Goal: Entertainment & Leisure: Consume media (video, audio)

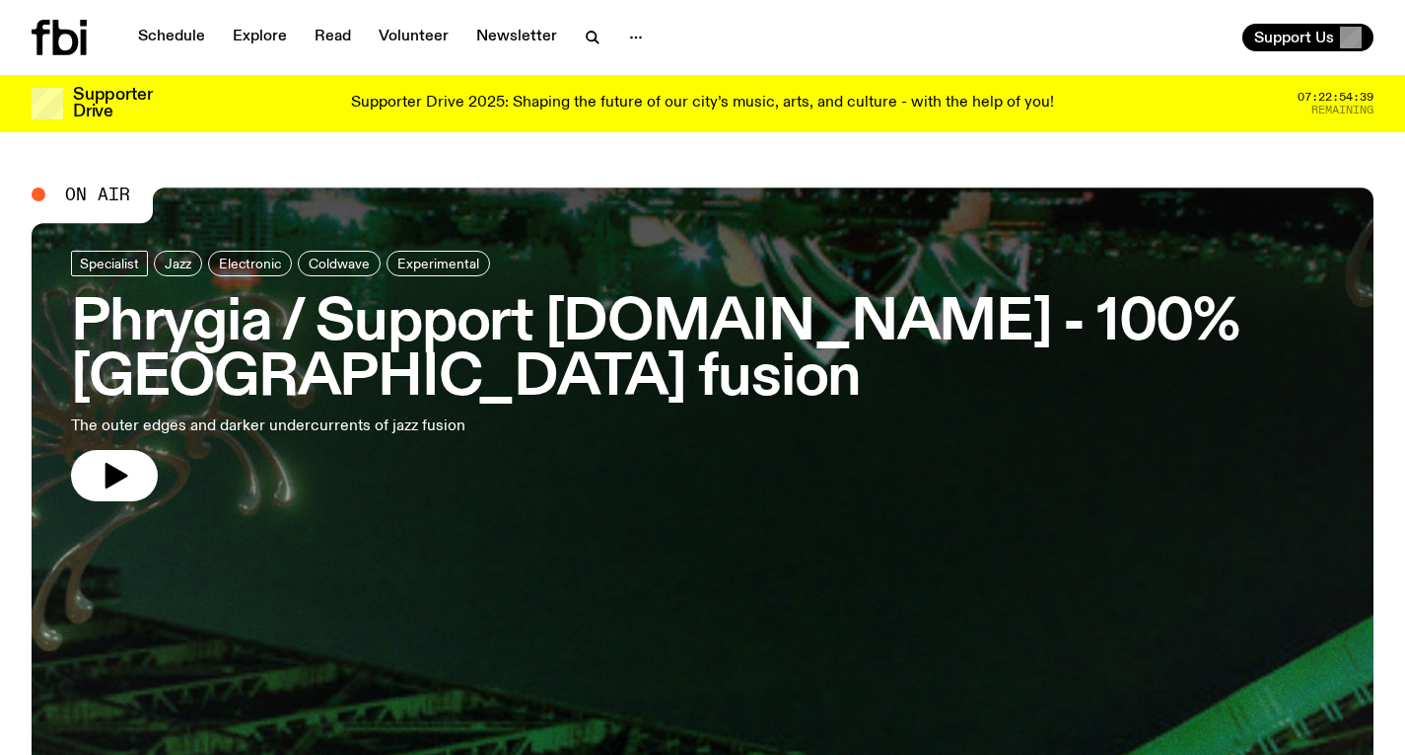
click at [769, 337] on h3 "Phrygia / Support [DOMAIN_NAME] - 100% [GEOGRAPHIC_DATA] fusion" at bounding box center [702, 351] width 1263 height 110
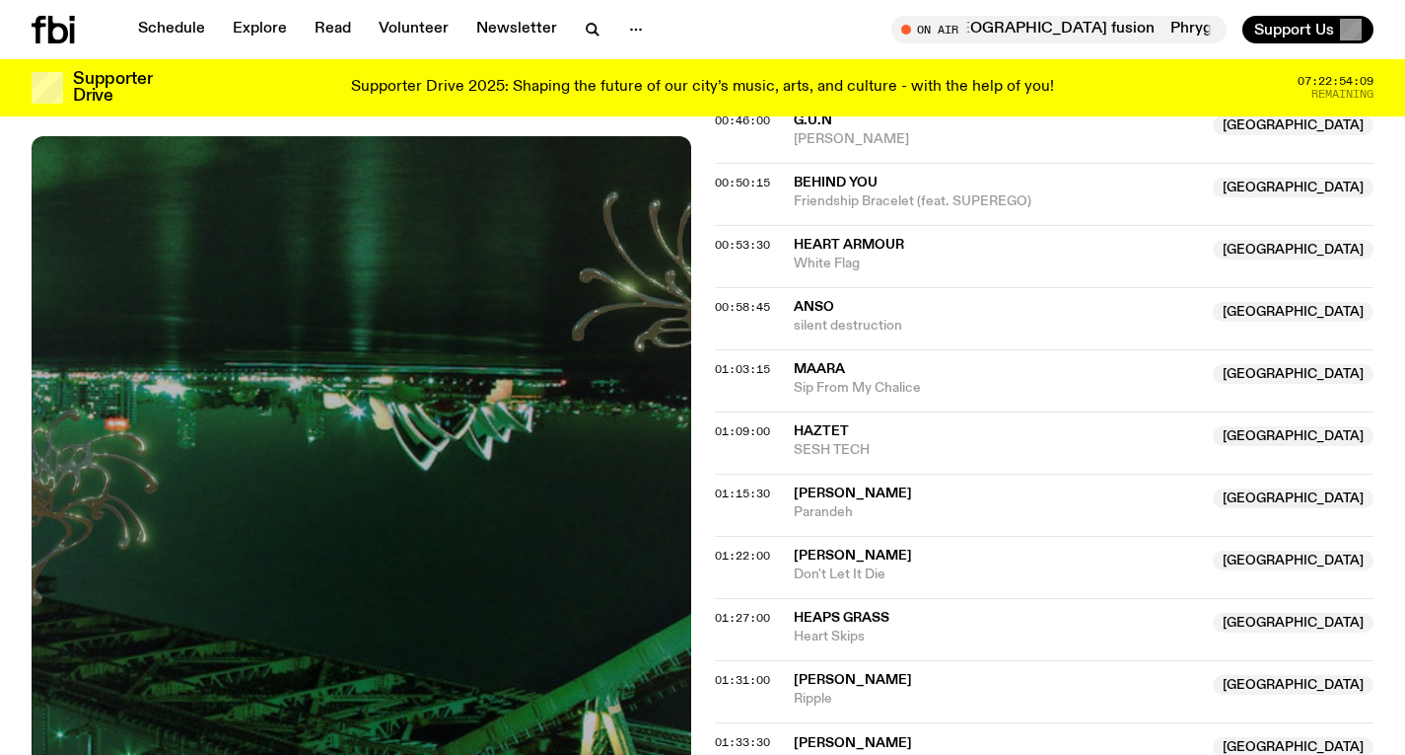
scroll to position [1403, 0]
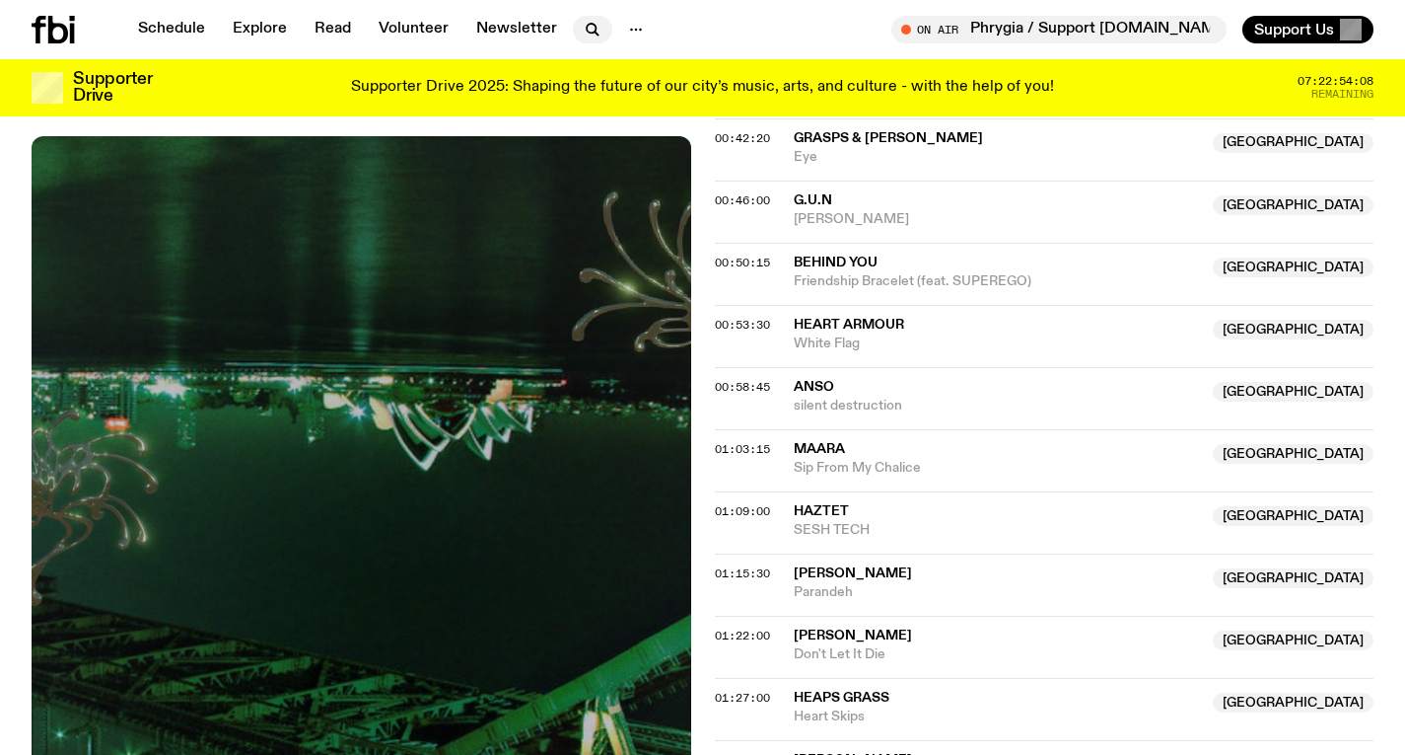
click at [595, 35] on icon "button" at bounding box center [597, 34] width 4 height 4
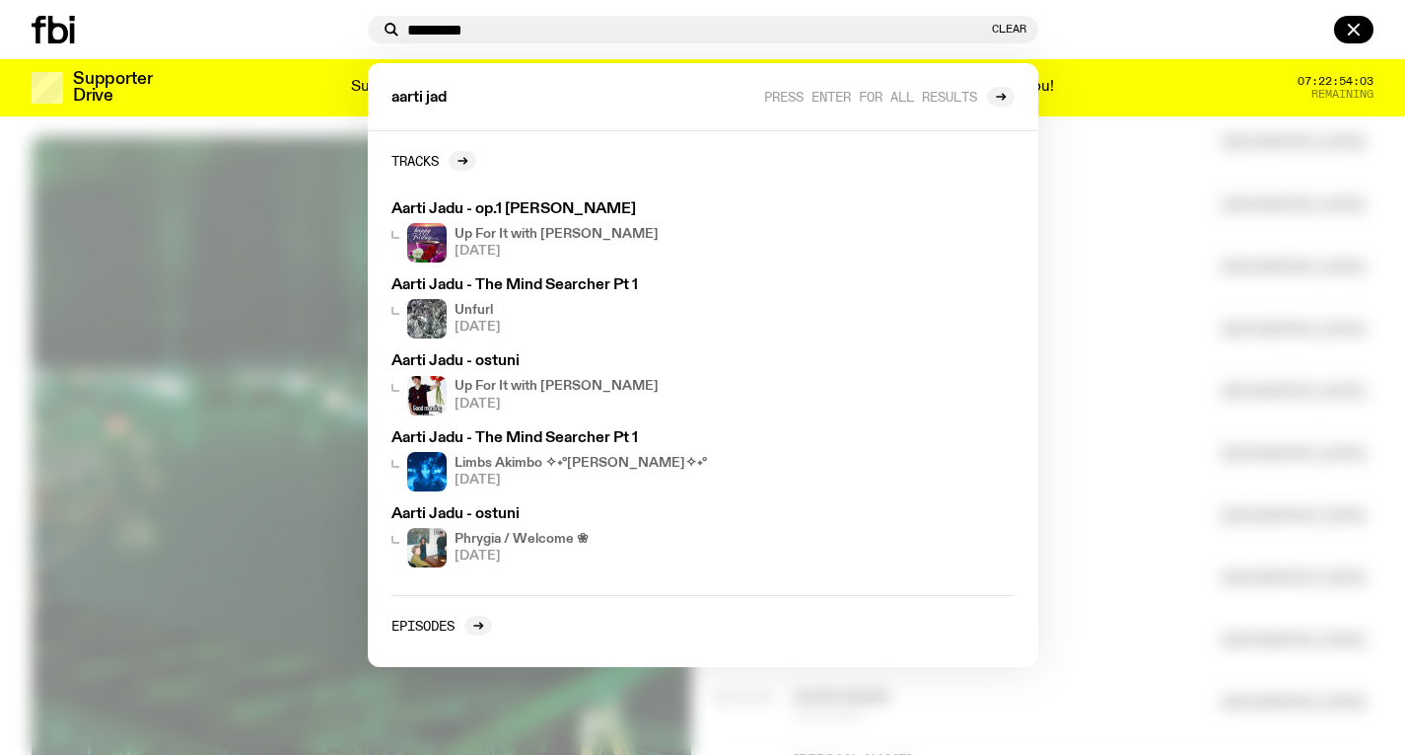
type input "*********"
click at [1133, 177] on div at bounding box center [702, 377] width 1405 height 755
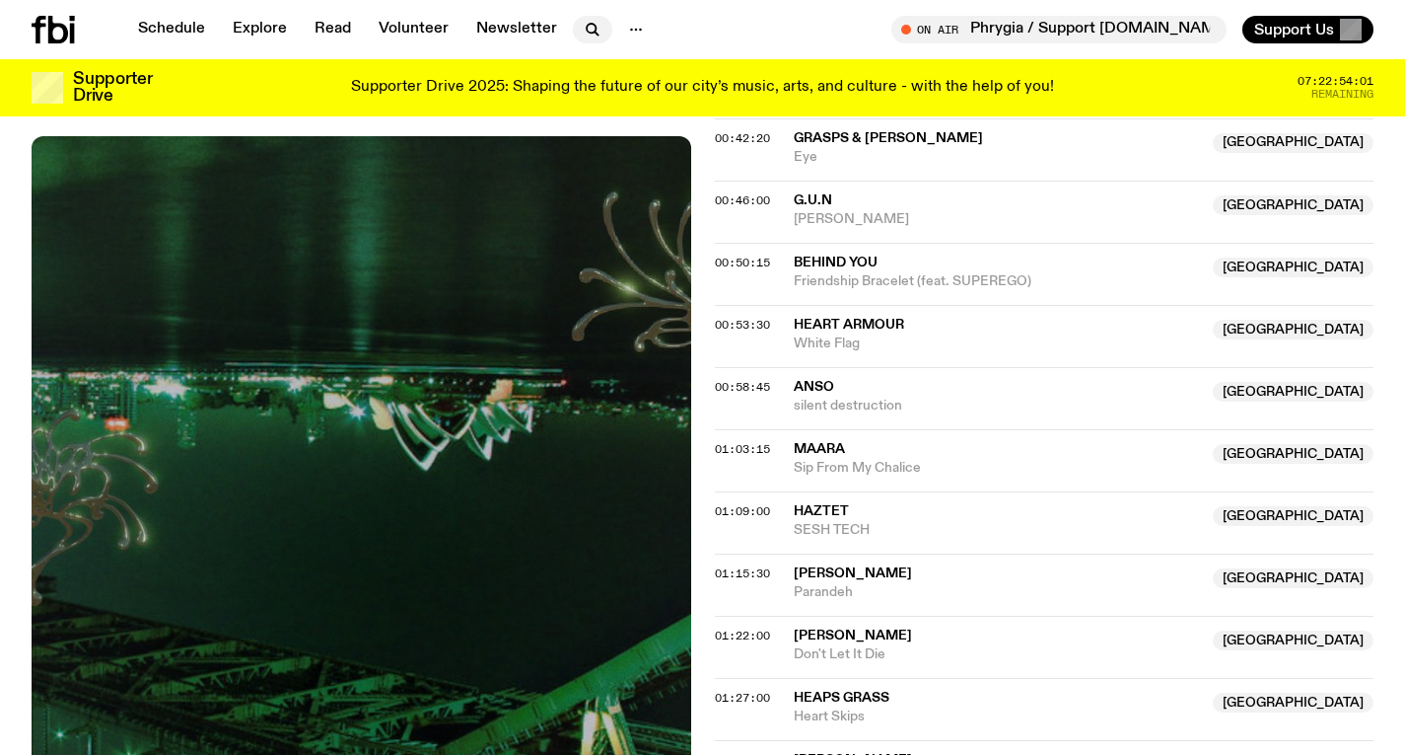
click at [588, 18] on icon "button" at bounding box center [593, 30] width 24 height 24
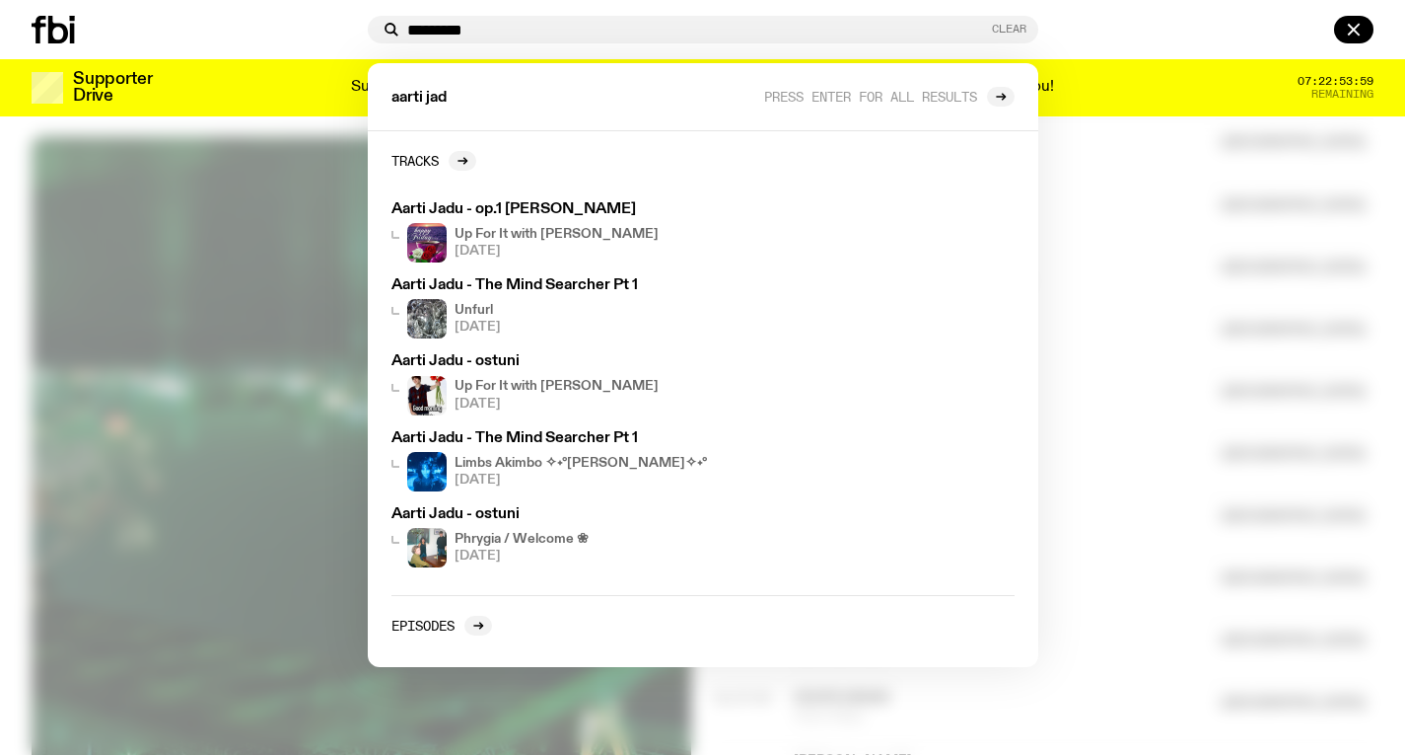
click at [1015, 28] on button "Clear" at bounding box center [1009, 29] width 35 height 11
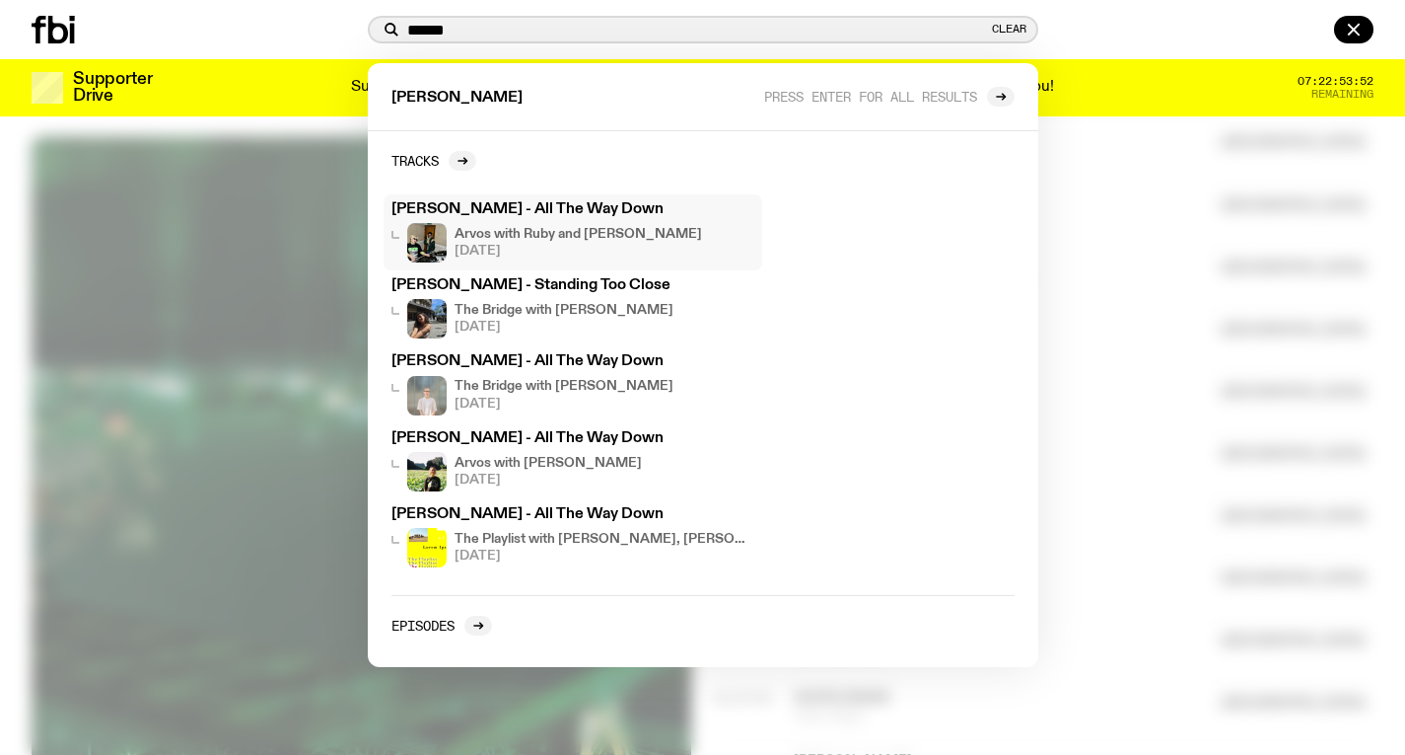
type input "******"
click at [563, 220] on div "[PERSON_NAME] - All The Way Down Arvos with [PERSON_NAME] and Al [DATE]" at bounding box center [573, 232] width 363 height 60
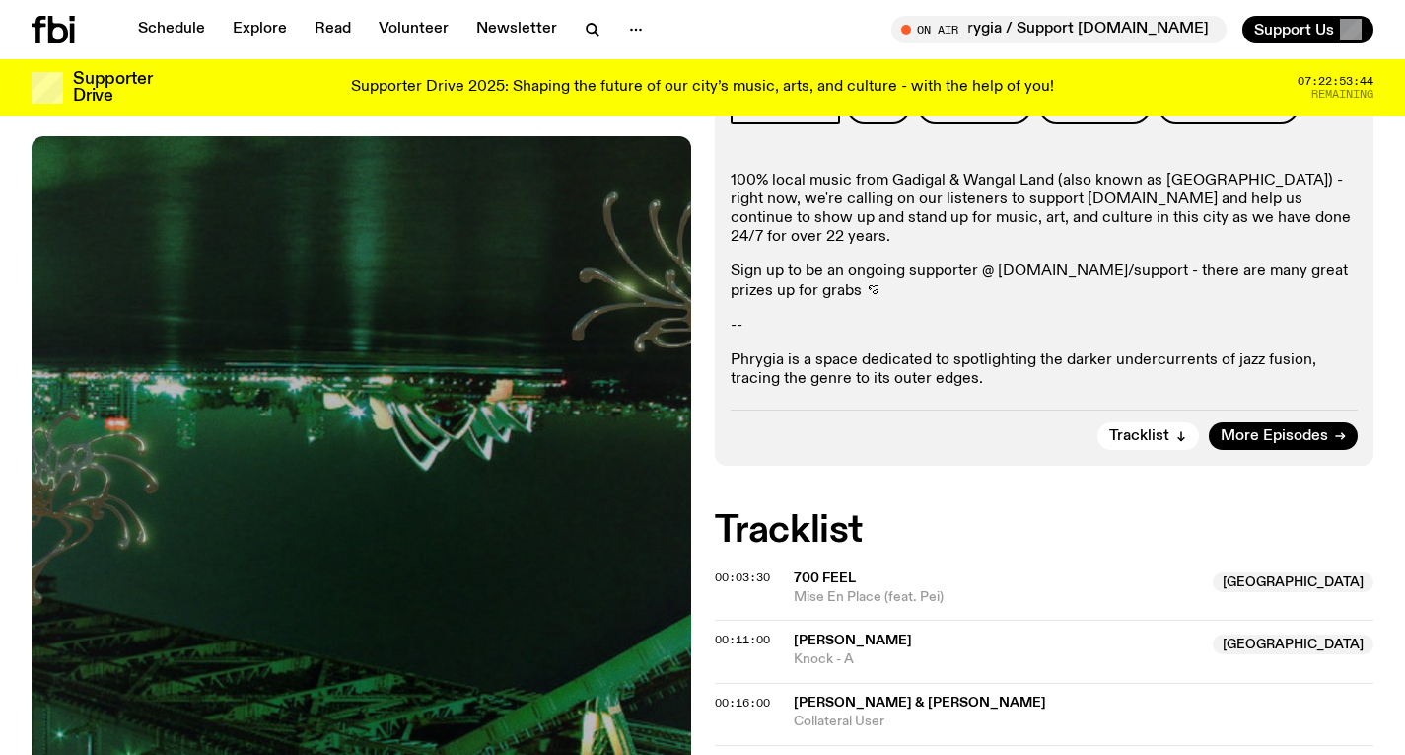
scroll to position [191, 0]
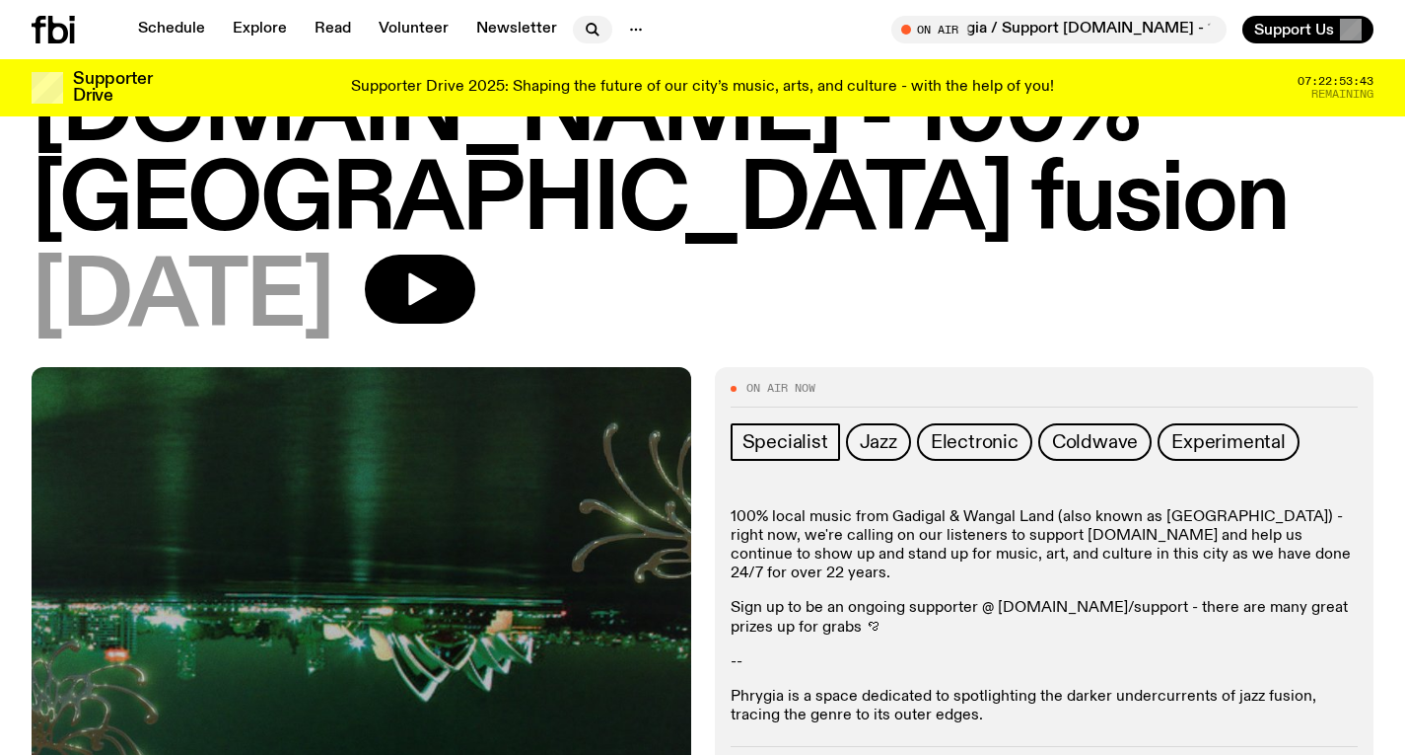
click at [587, 33] on icon "button" at bounding box center [591, 28] width 9 height 9
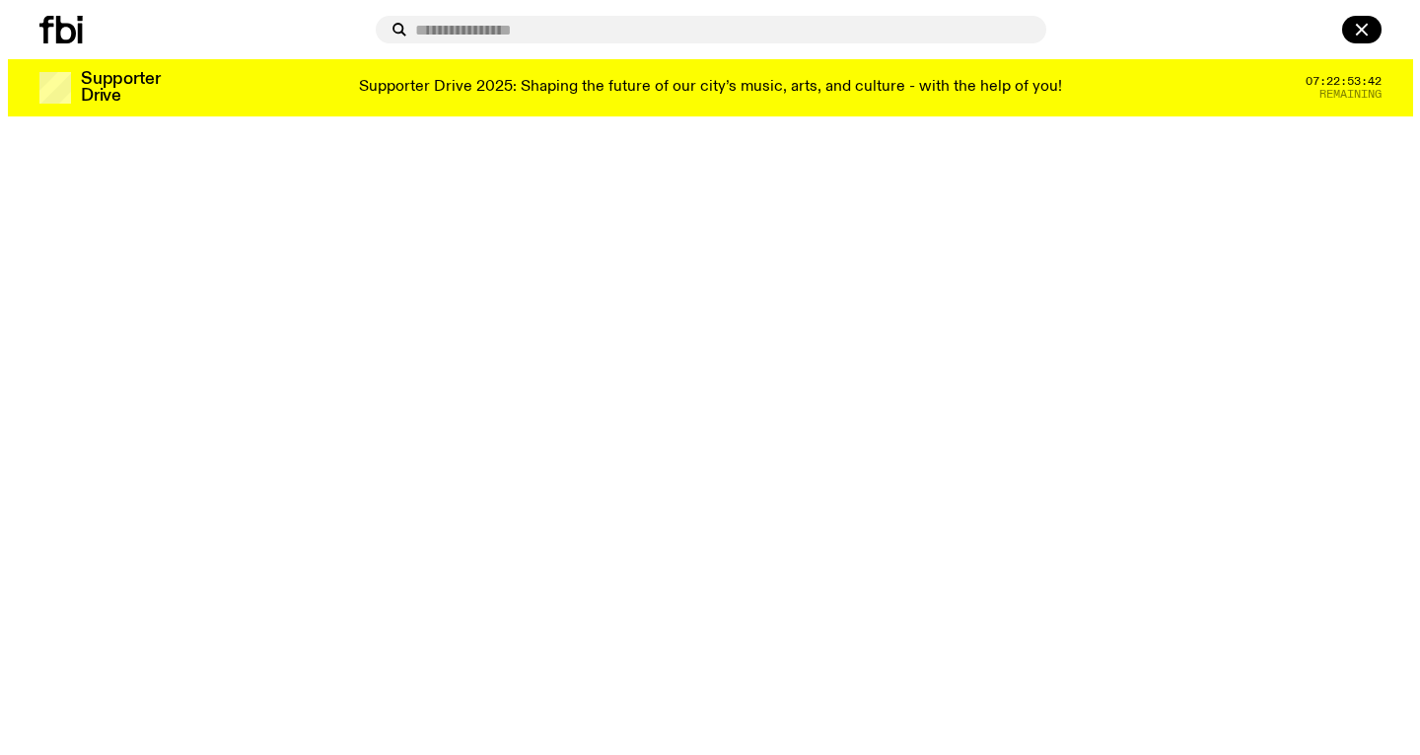
scroll to position [0, 0]
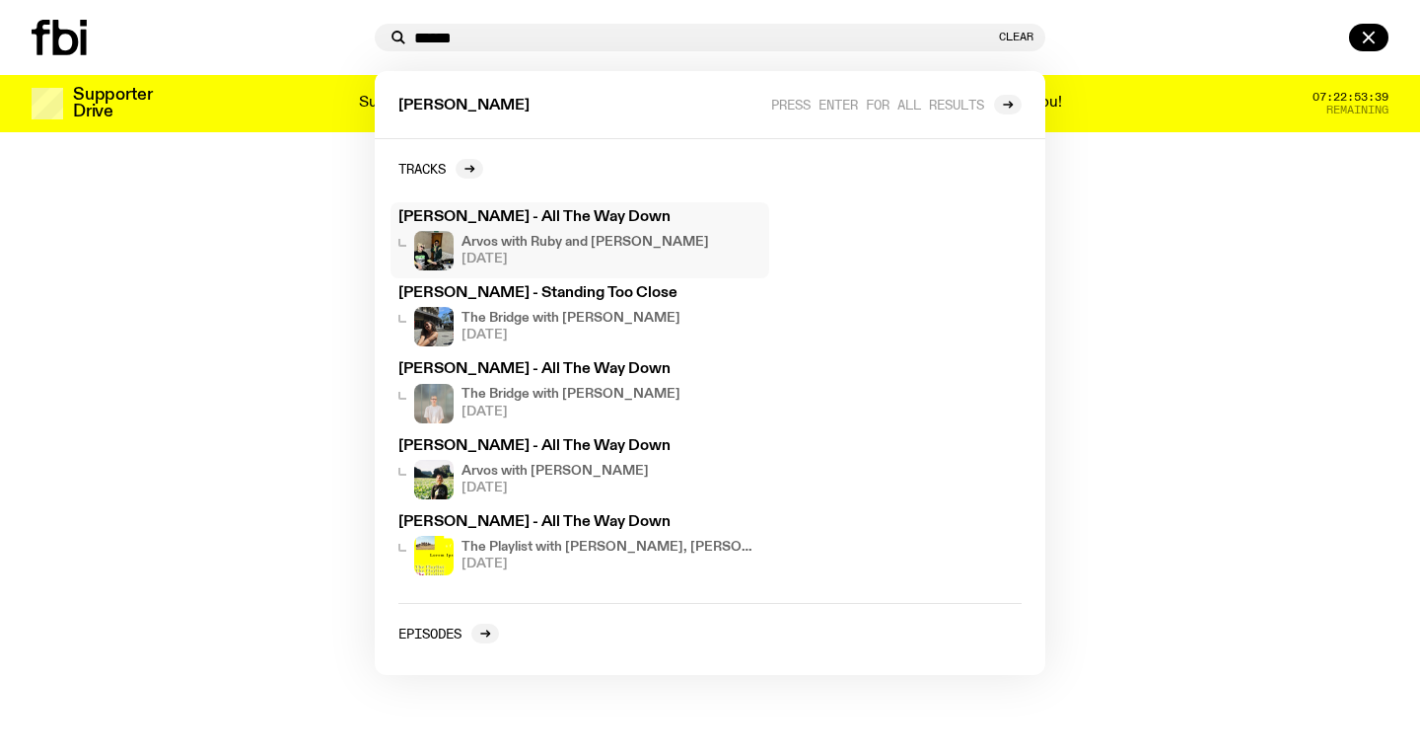
type input "******"
click at [588, 236] on h4 "Arvos with Ruby and [PERSON_NAME]" at bounding box center [586, 242] width 248 height 13
click at [513, 225] on h3 "[PERSON_NAME] - All The Way Down" at bounding box center [579, 217] width 363 height 15
click at [280, 218] on div at bounding box center [710, 377] width 1420 height 755
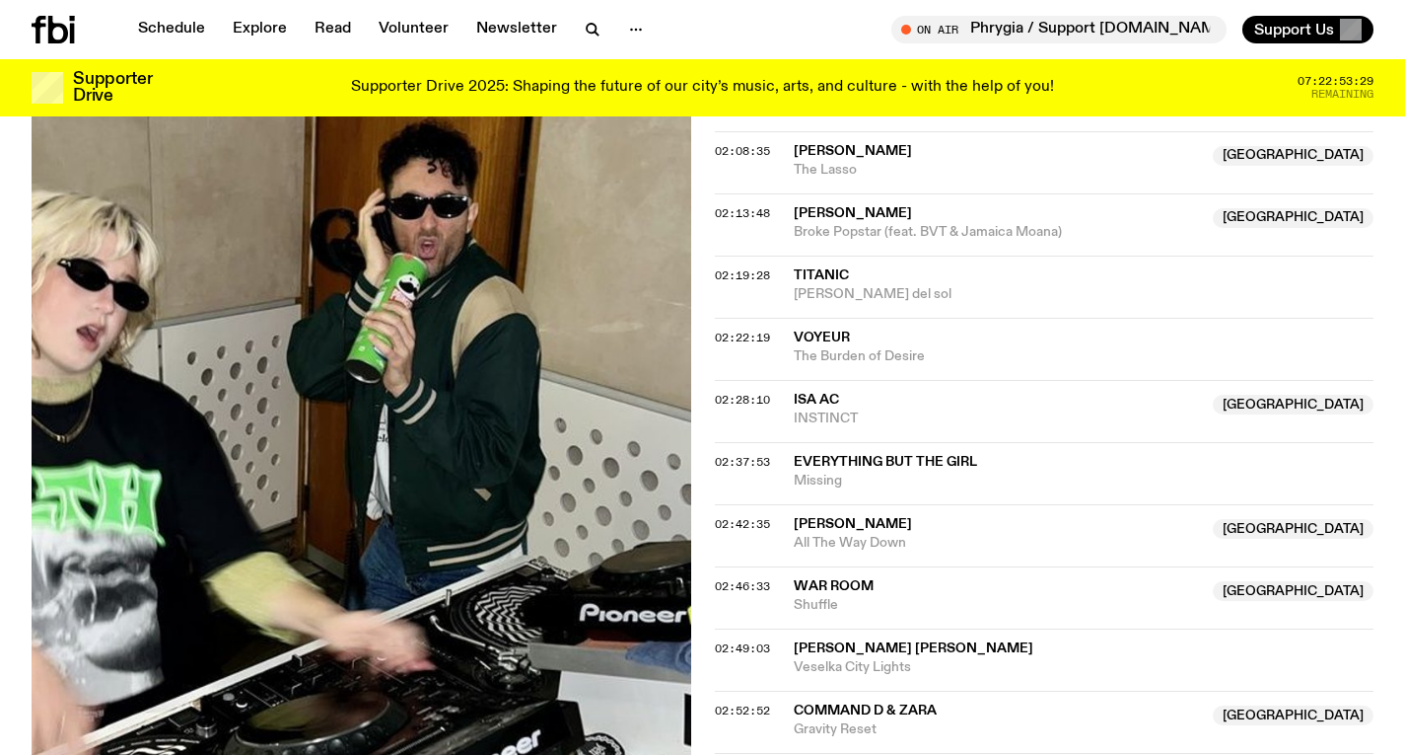
scroll to position [2348, 0]
click at [759, 701] on span "02:52:52" at bounding box center [742, 709] width 55 height 16
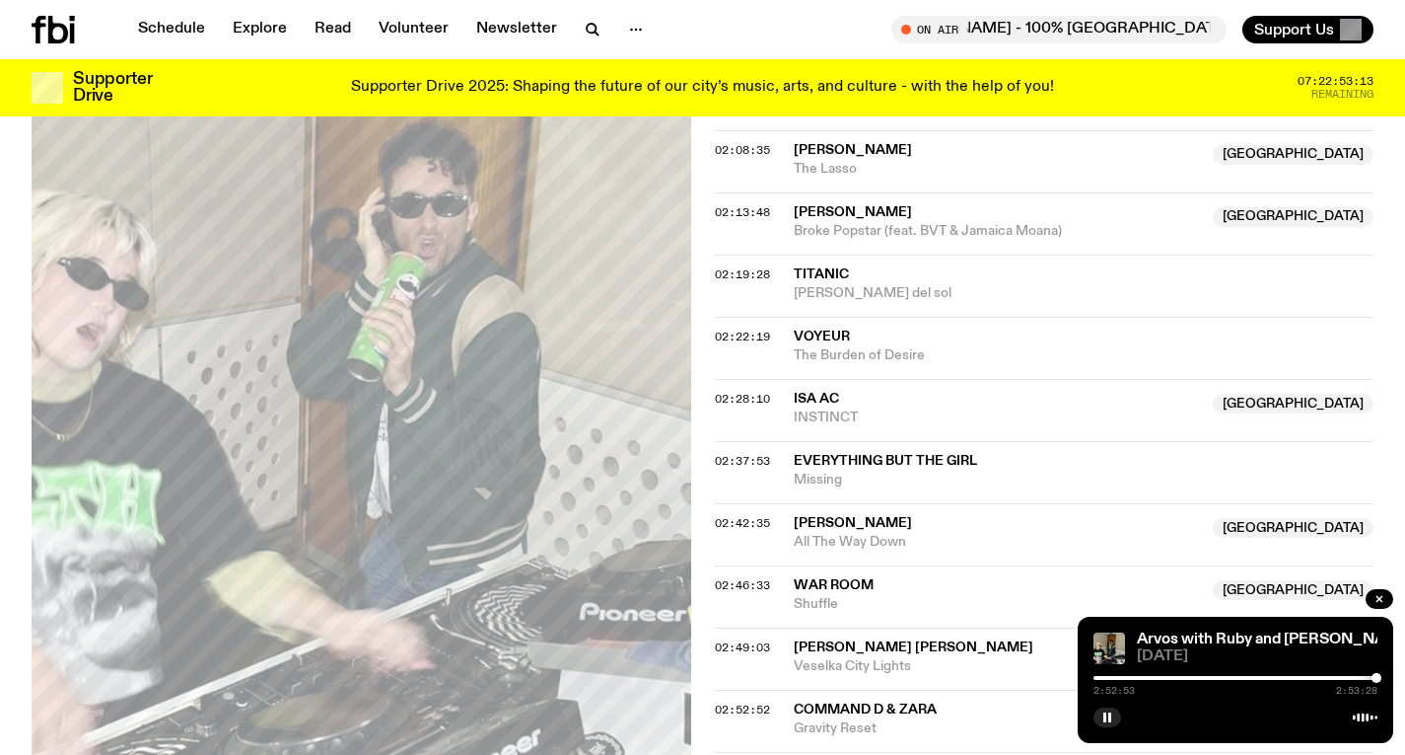
click at [1381, 674] on div "Arvos with Ruby and Al 19.09.25 2:52:53 2:53:28" at bounding box center [1236, 679] width 316 height 126
click at [1381, 676] on div at bounding box center [1378, 678] width 10 height 10
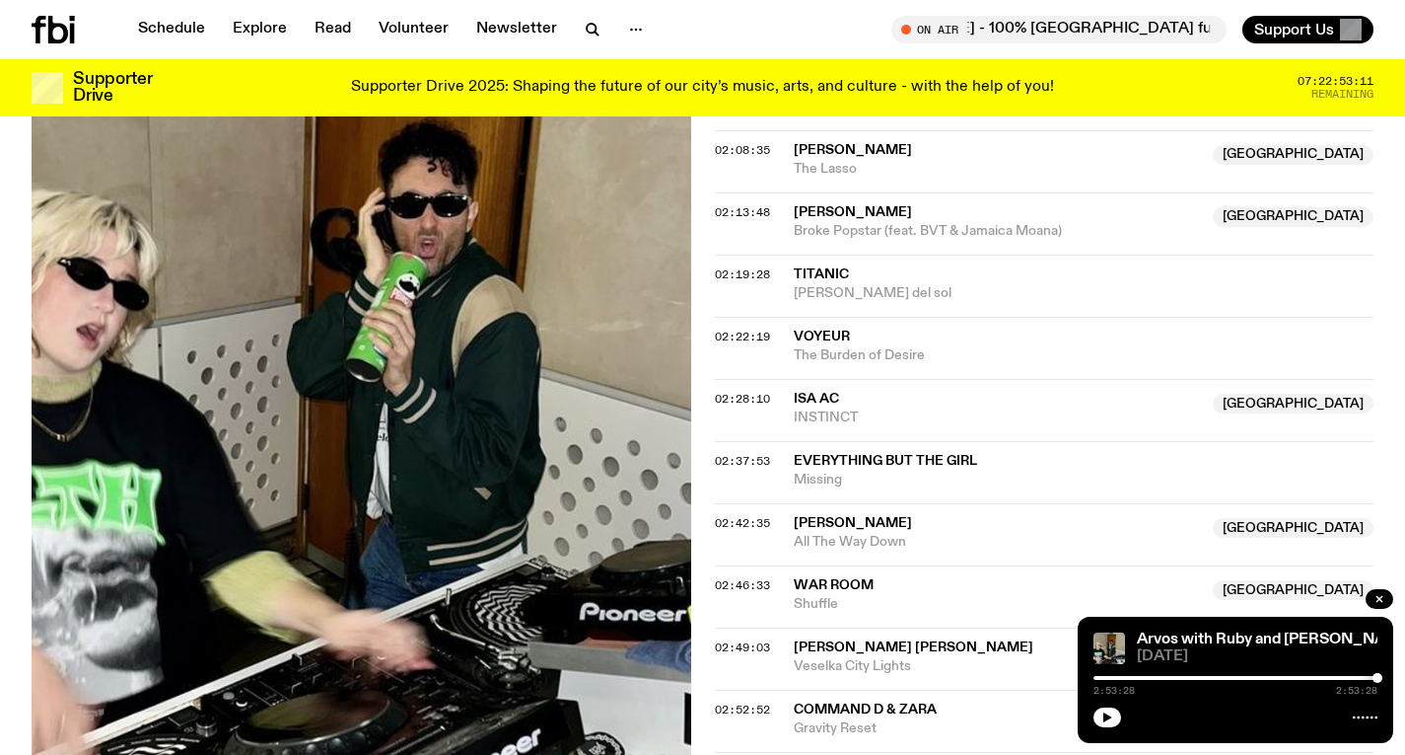
click at [1381, 676] on div at bounding box center [1378, 678] width 10 height 10
click at [1117, 716] on button "button" at bounding box center [1108, 717] width 28 height 20
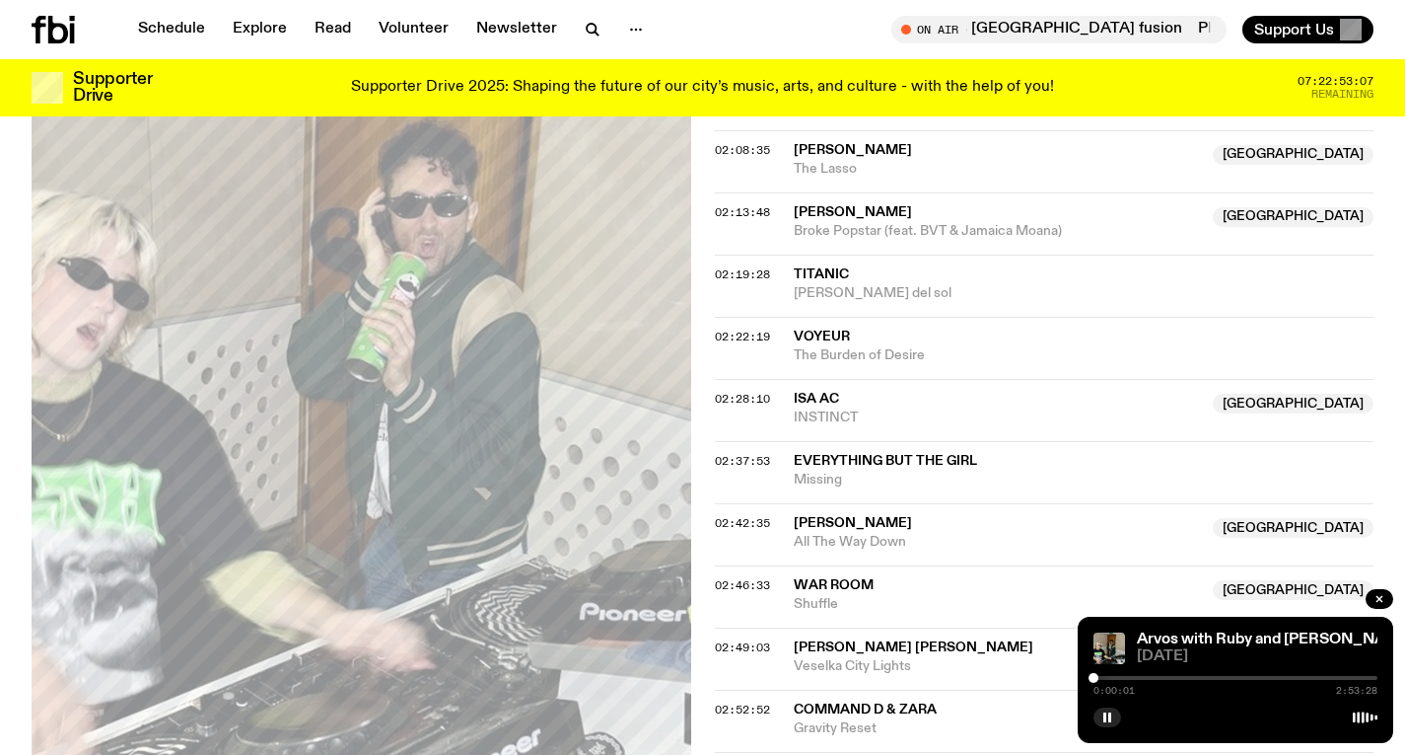
click at [1359, 678] on div at bounding box center [1236, 678] width 284 height 4
click at [1356, 678] on div at bounding box center [1359, 678] width 10 height 10
click at [1351, 676] on div at bounding box center [1356, 678] width 10 height 10
click at [1354, 678] on div at bounding box center [1350, 678] width 10 height 10
